Goal: Task Accomplishment & Management: Use online tool/utility

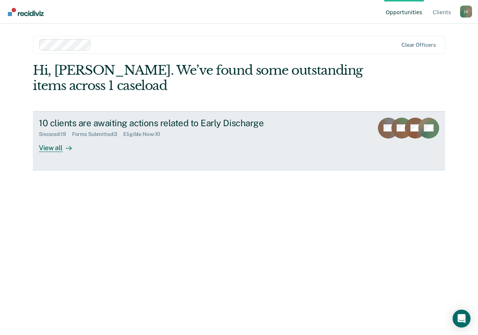
click at [71, 150] on icon at bounding box center [69, 148] width 6 height 6
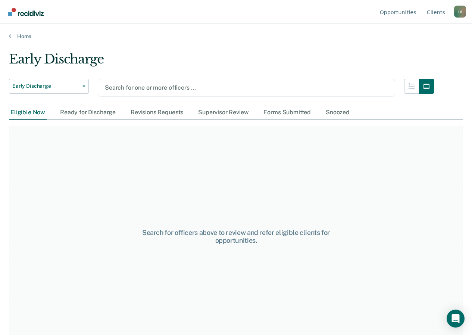
click at [155, 84] on div at bounding box center [246, 87] width 283 height 9
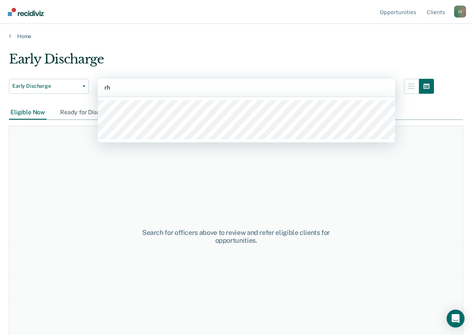
type input "rho"
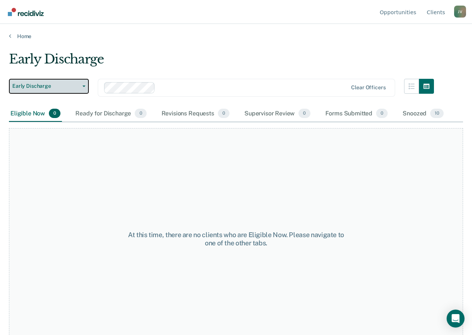
click at [35, 85] on span "Early Discharge" at bounding box center [45, 86] width 67 height 6
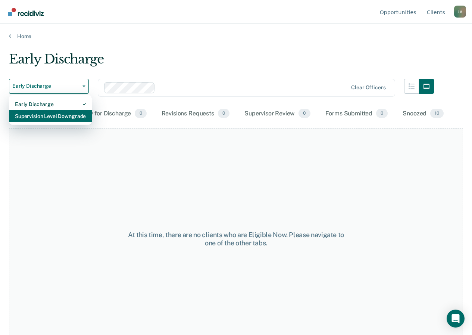
click at [38, 113] on div "Supervision Level Downgrade" at bounding box center [50, 116] width 71 height 12
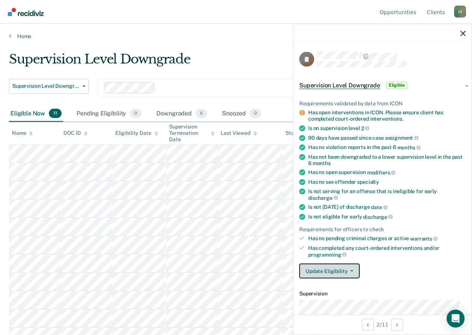
click at [353, 272] on button "Update Eligibility" at bounding box center [329, 271] width 60 height 15
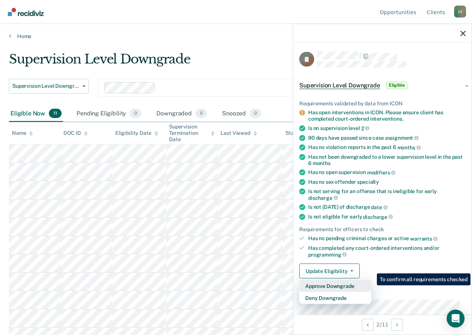
scroll to position [37, 0]
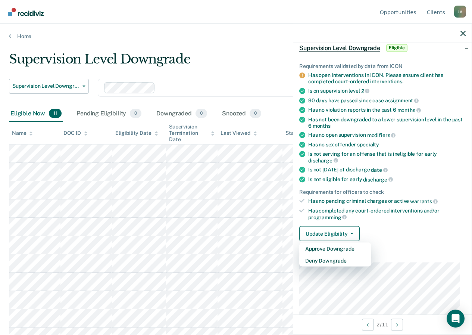
click at [252, 57] on div "Supervision Level Downgrade" at bounding box center [221, 62] width 425 height 21
